Goal: Transaction & Acquisition: Purchase product/service

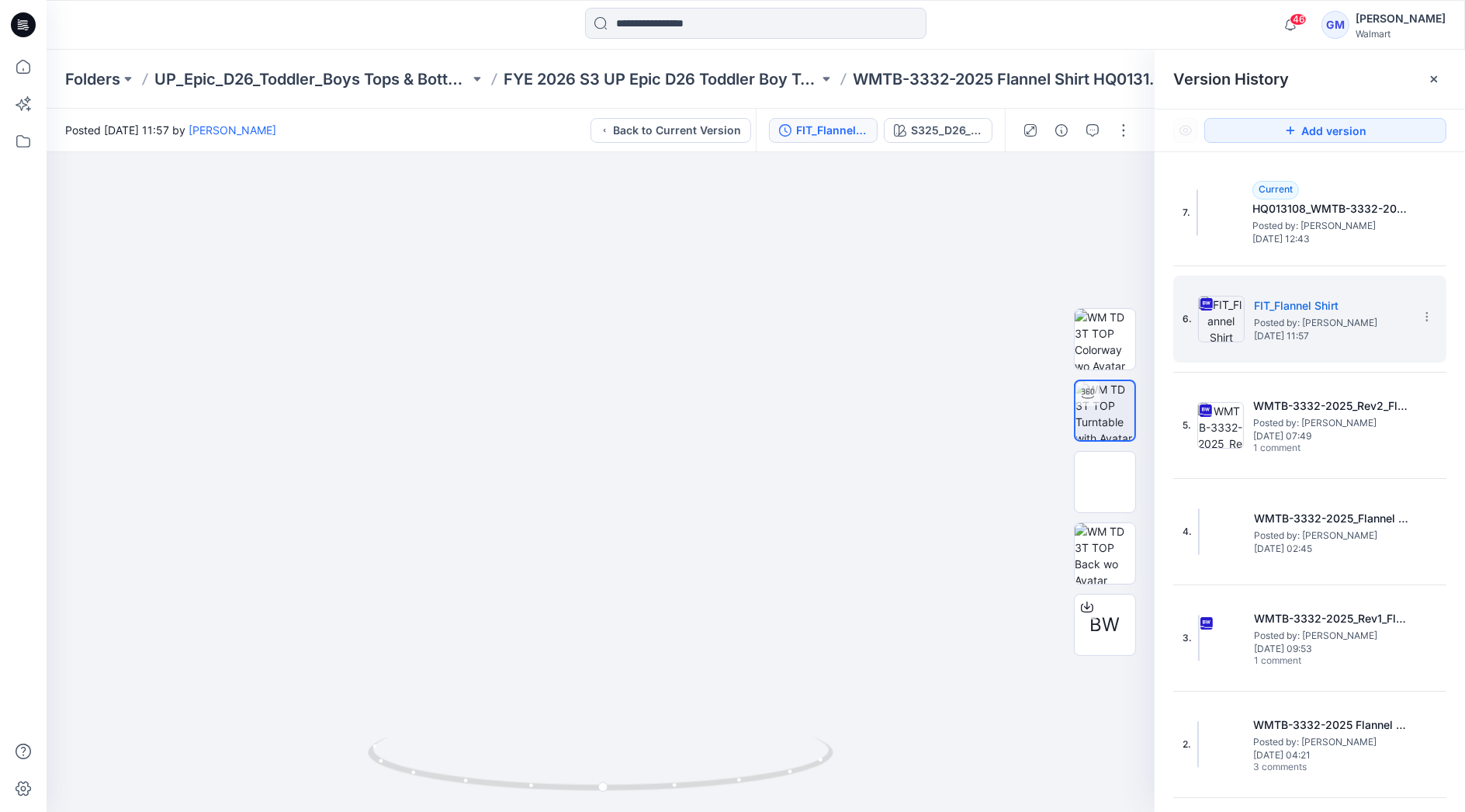
click at [687, 15] on input at bounding box center [756, 23] width 341 height 31
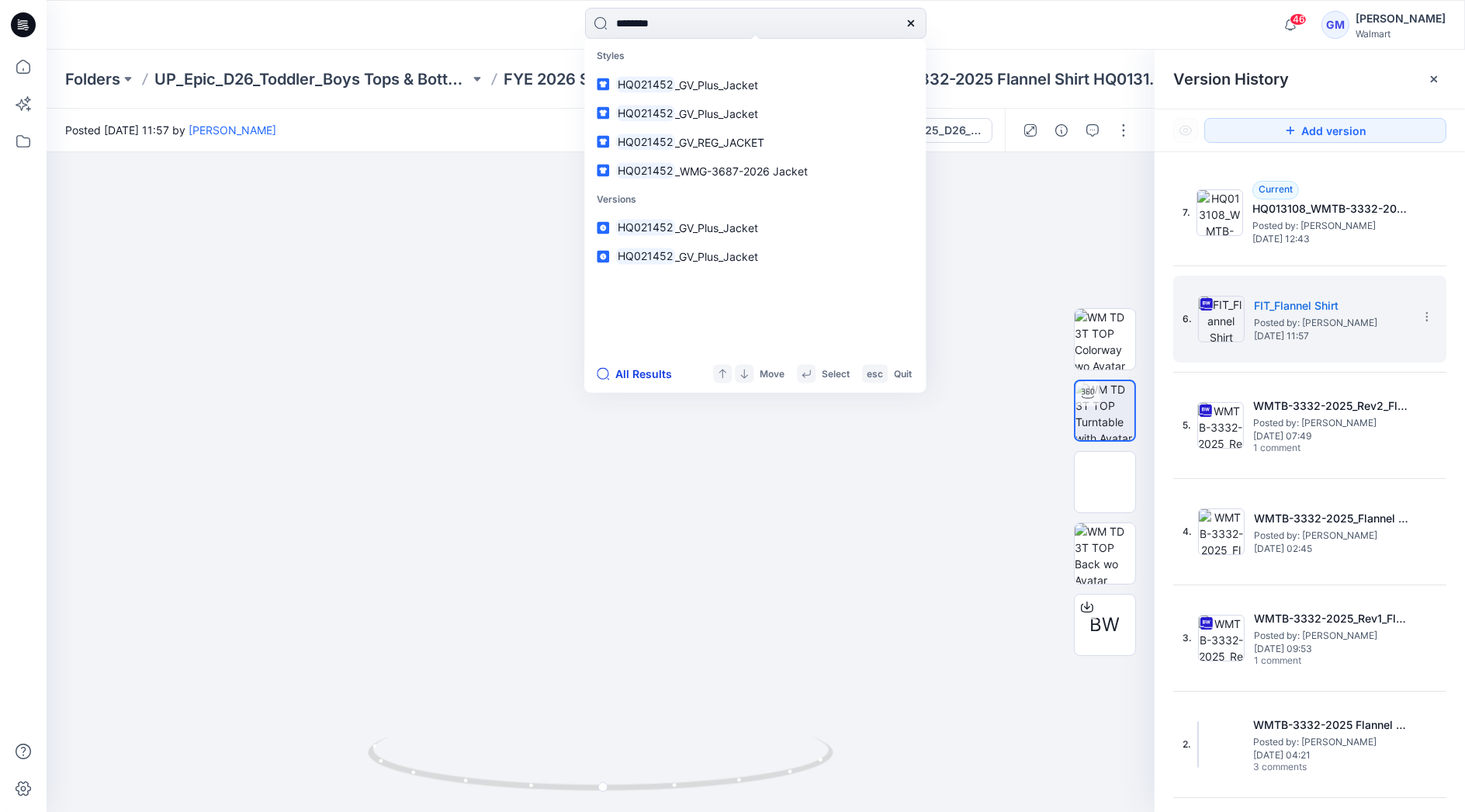
type input "********"
click at [639, 371] on button "All Results" at bounding box center [639, 374] width 85 height 19
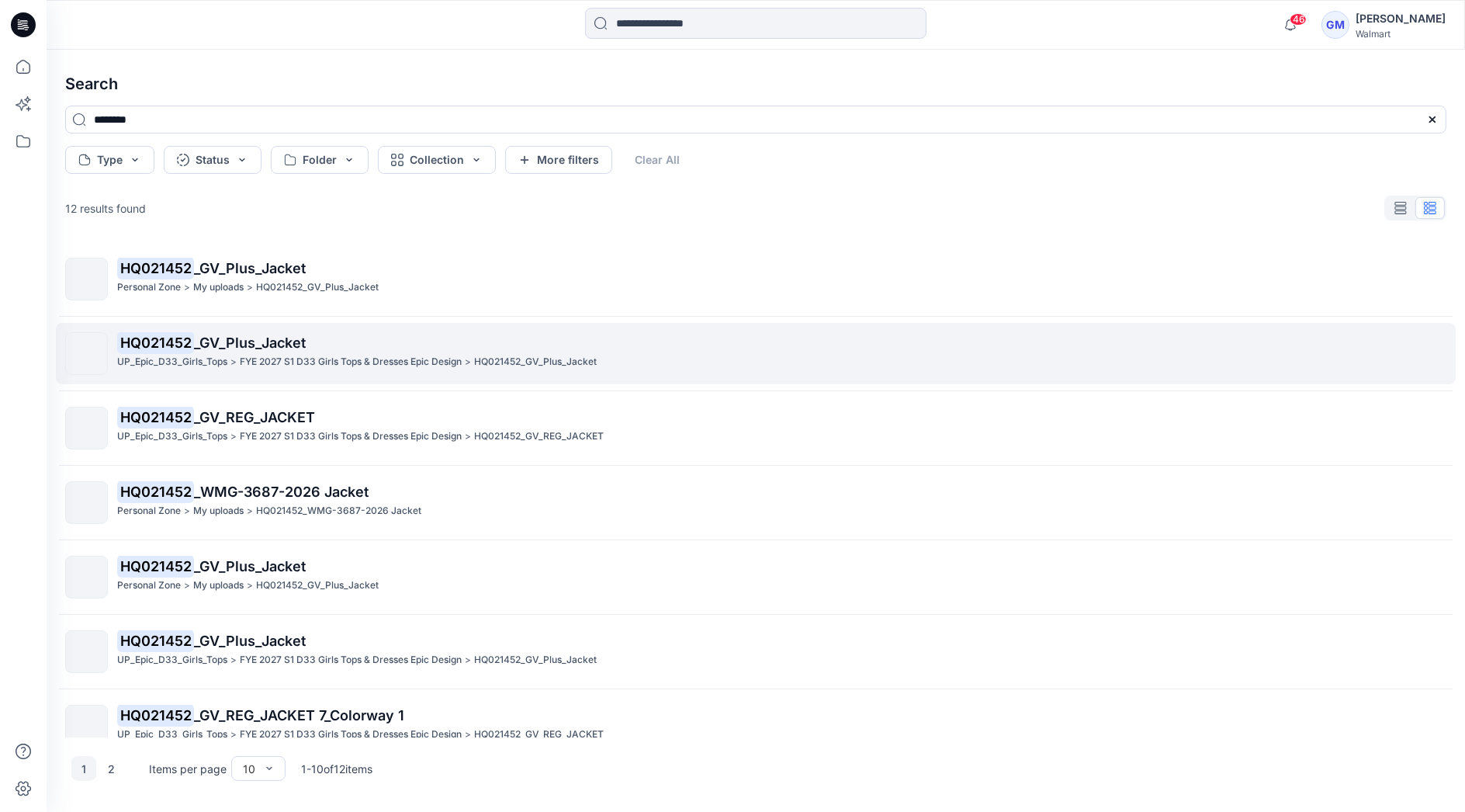
click at [275, 349] on span "_GV_Plus_Jacket" at bounding box center [249, 342] width 112 height 16
